Goal: Transaction & Acquisition: Purchase product/service

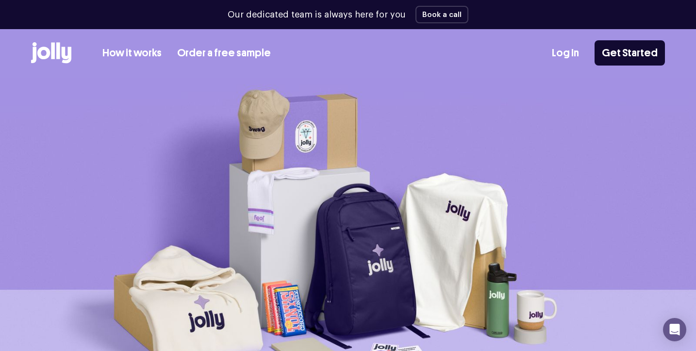
click at [66, 55] on icon at bounding box center [51, 52] width 40 height 21
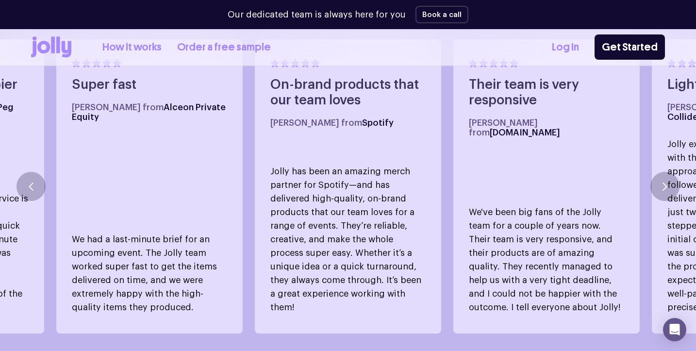
scroll to position [588, 0]
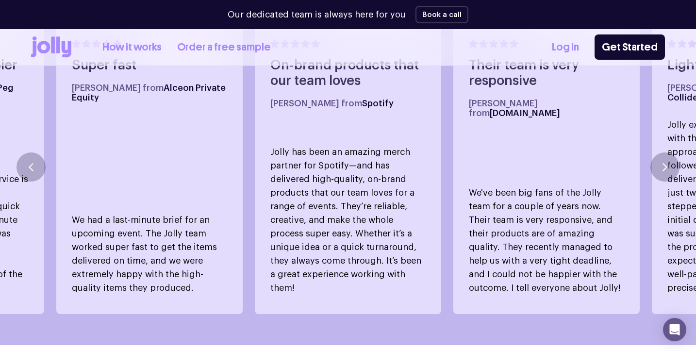
click at [136, 49] on link "How it works" at bounding box center [131, 47] width 59 height 16
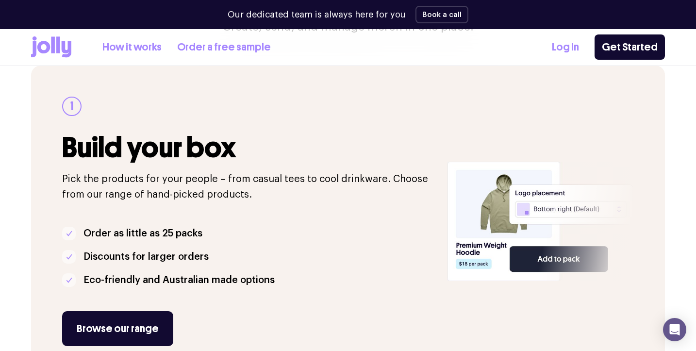
scroll to position [150, 0]
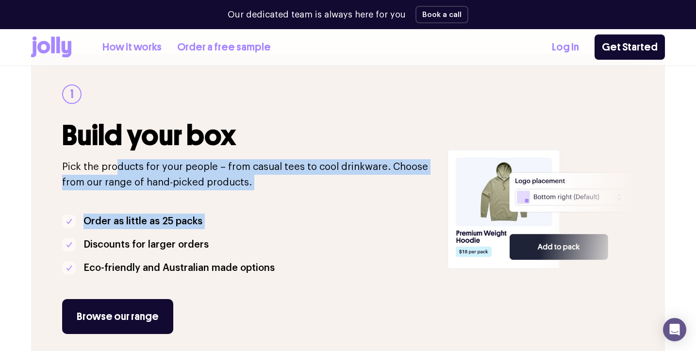
drag, startPoint x: 116, startPoint y: 168, endPoint x: 287, endPoint y: 236, distance: 183.5
click at [287, 236] on div "1 Build your box Pick the products for your people – from casual tees to cool d…" at bounding box center [248, 208] width 373 height 249
click at [287, 237] on li "Discounts for larger orders" at bounding box center [248, 245] width 373 height 16
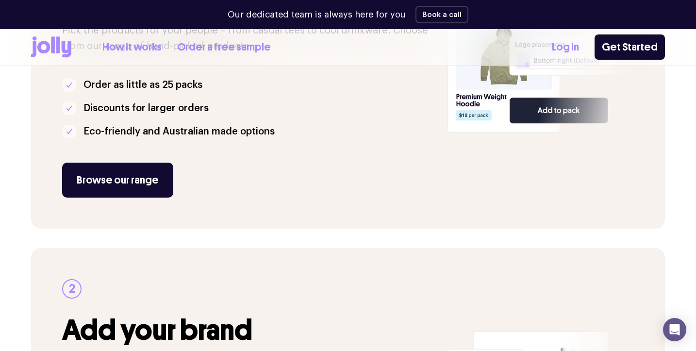
scroll to position [289, 0]
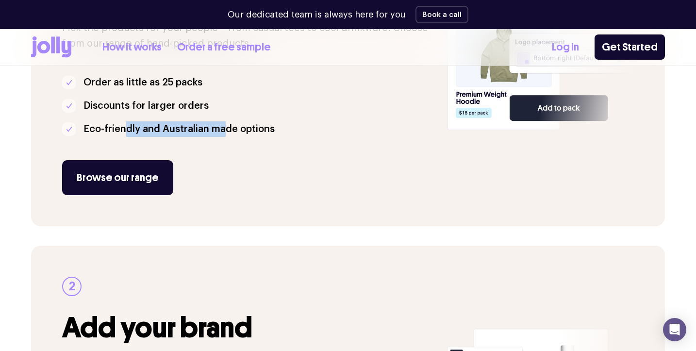
drag, startPoint x: 125, startPoint y: 122, endPoint x: 238, endPoint y: 123, distance: 112.5
click at [236, 122] on p "Eco-friendly and Australian made options" at bounding box center [178, 129] width 191 height 16
click at [238, 123] on p "Eco-friendly and Australian made options" at bounding box center [178, 129] width 191 height 16
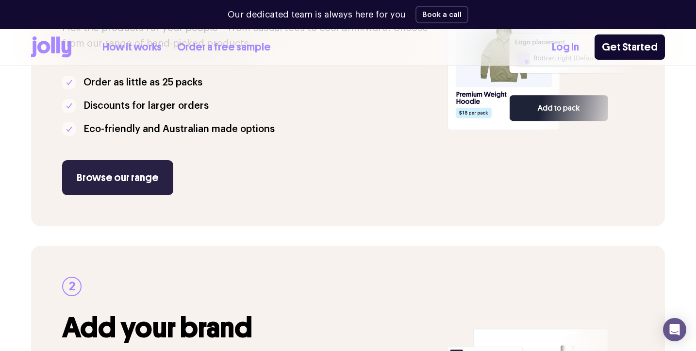
click at [125, 168] on link "Browse our range" at bounding box center [117, 177] width 111 height 35
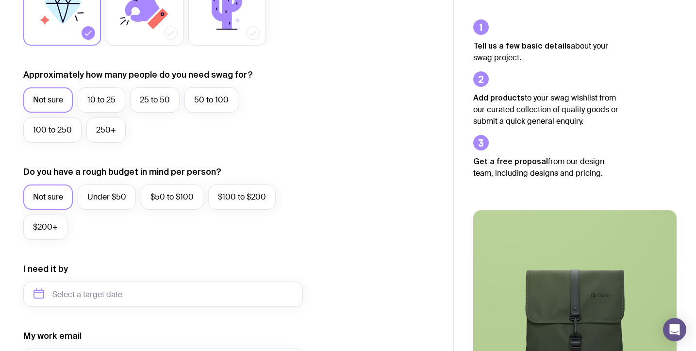
scroll to position [218, 0]
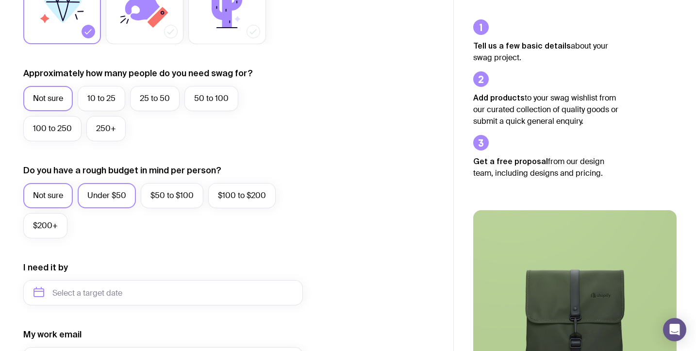
click at [107, 193] on label "Under $50" at bounding box center [107, 195] width 58 height 25
click at [0, 0] on input "Under $50" at bounding box center [0, 0] width 0 height 0
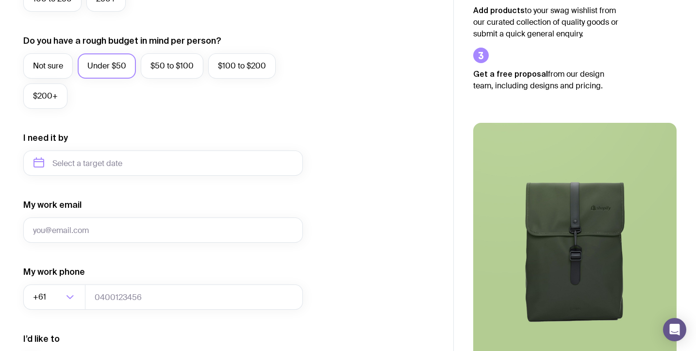
scroll to position [365, 0]
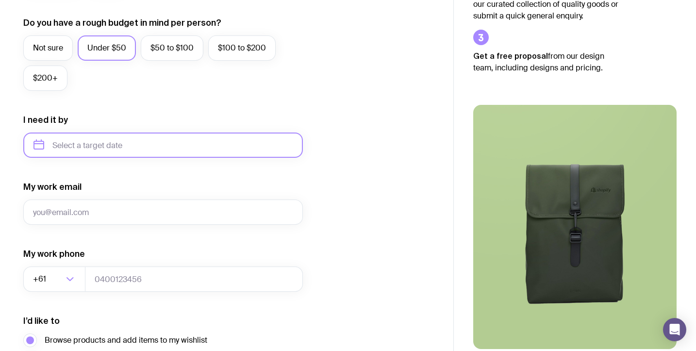
click at [97, 142] on input "text" at bounding box center [162, 144] width 279 height 25
click at [124, 261] on button "Dec" at bounding box center [124, 264] width 35 height 19
type input "[DATE]"
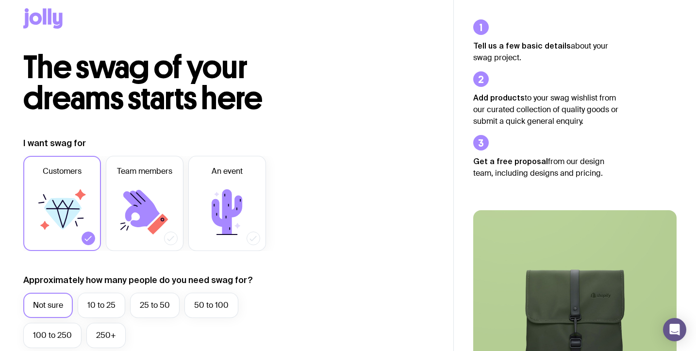
scroll to position [0, 0]
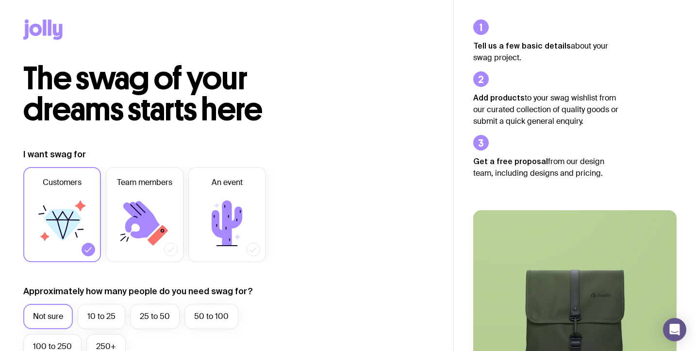
click at [41, 33] on icon at bounding box center [42, 29] width 39 height 20
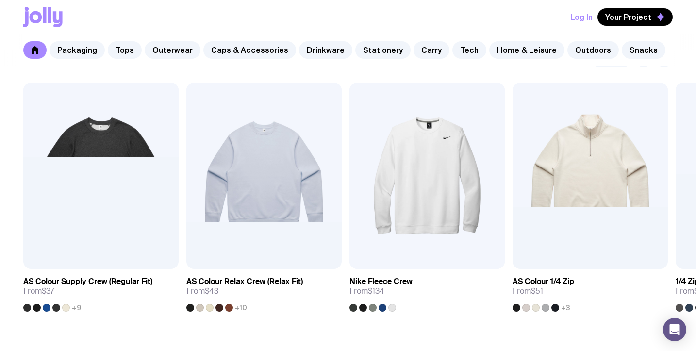
scroll to position [810, 0]
